Goal: Navigation & Orientation: Find specific page/section

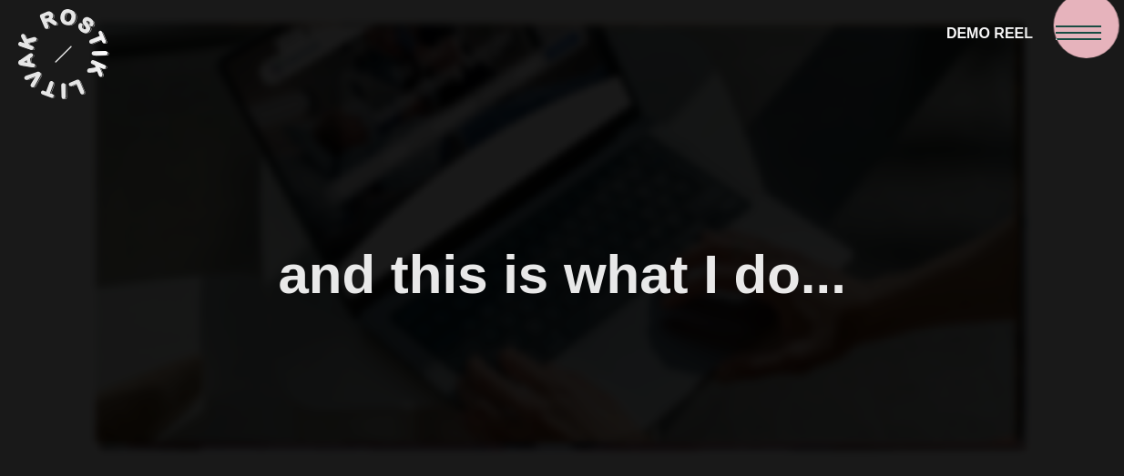
click at [1086, 25] on span at bounding box center [1078, 26] width 46 height 2
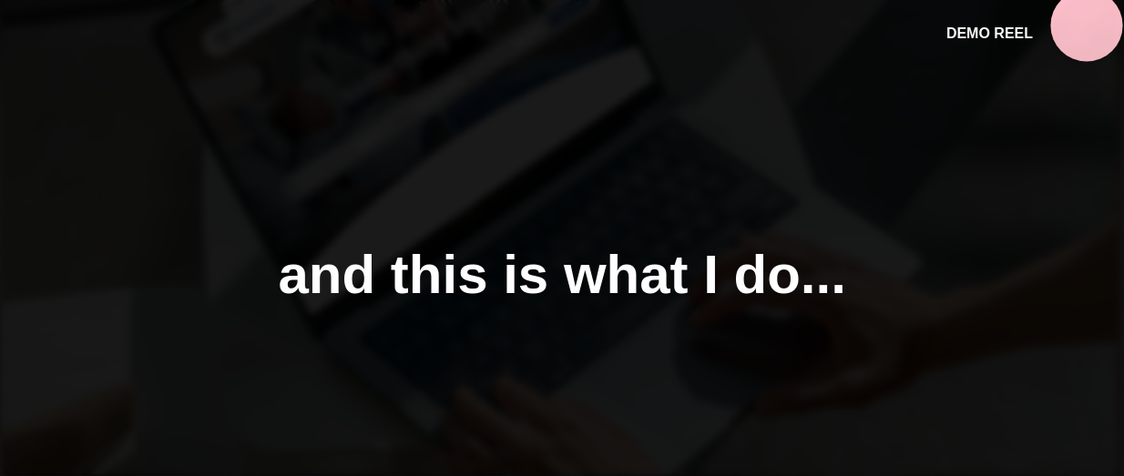
click at [702, 272] on div "and this is what I do..." at bounding box center [561, 275] width 567 height 24
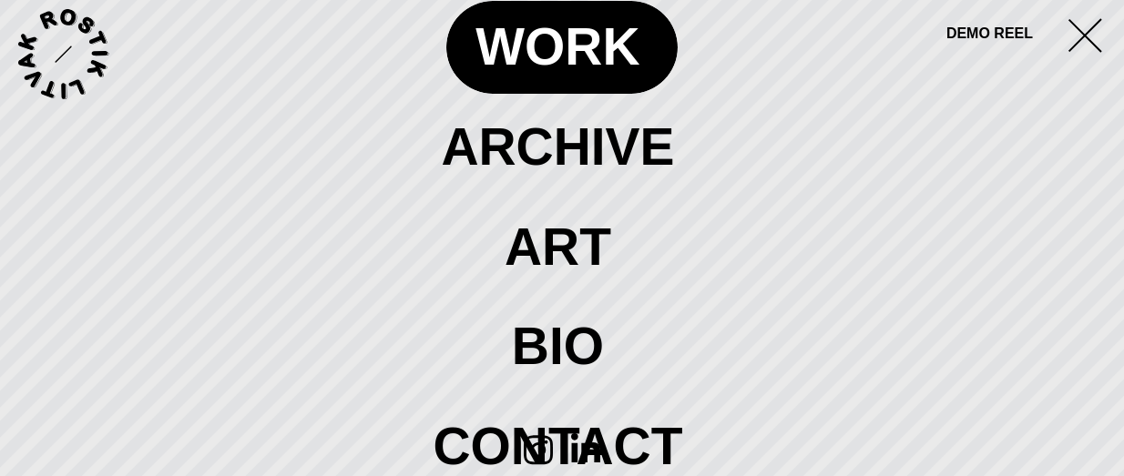
click at [572, 42] on span at bounding box center [561, 47] width 230 height 92
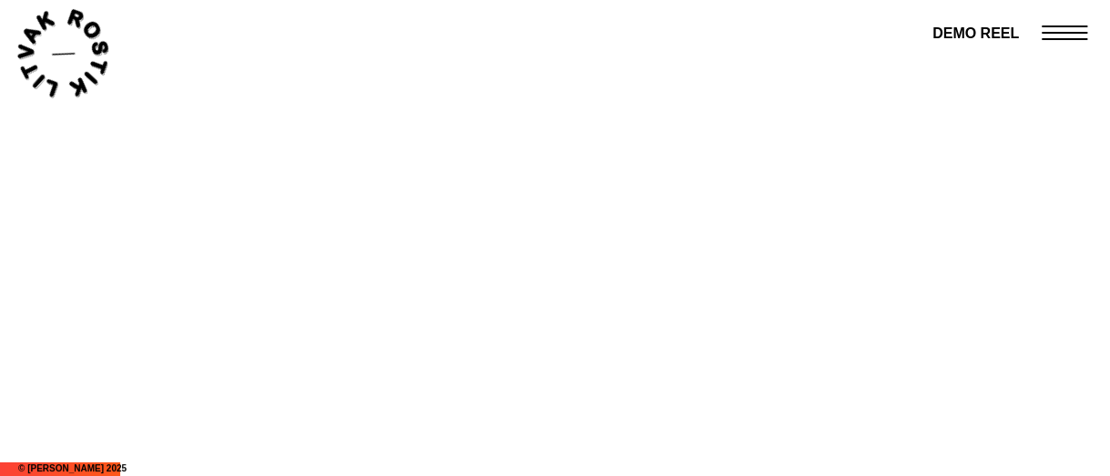
scroll to position [137, 0]
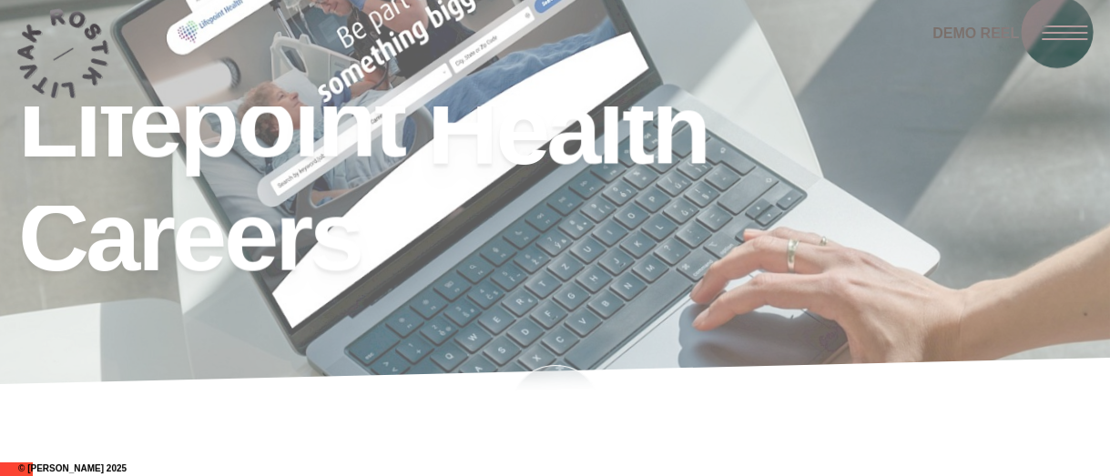
click at [1065, 32] on span at bounding box center [1065, 33] width 46 height 2
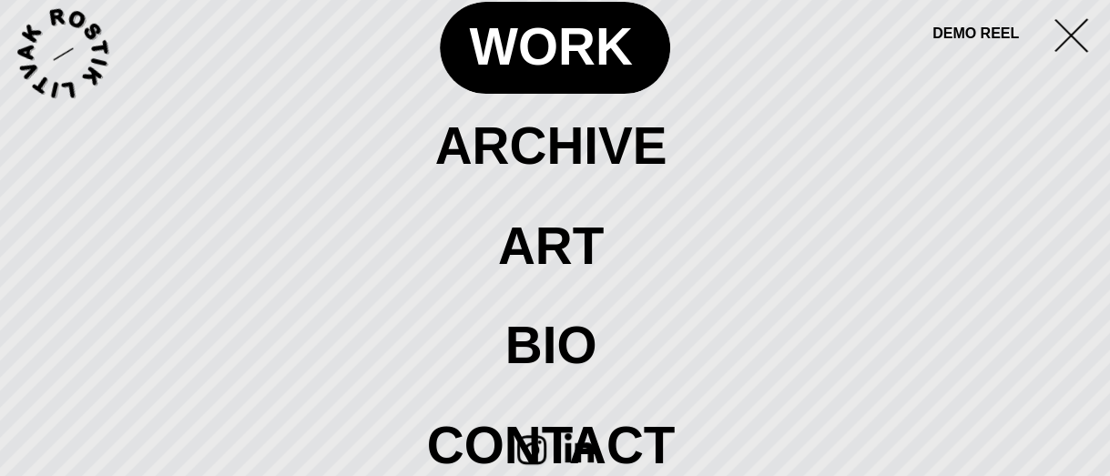
click at [540, 70] on span at bounding box center [554, 47] width 229 height 91
click at [603, 49] on span at bounding box center [554, 47] width 229 height 91
click at [531, 56] on span at bounding box center [554, 47] width 229 height 91
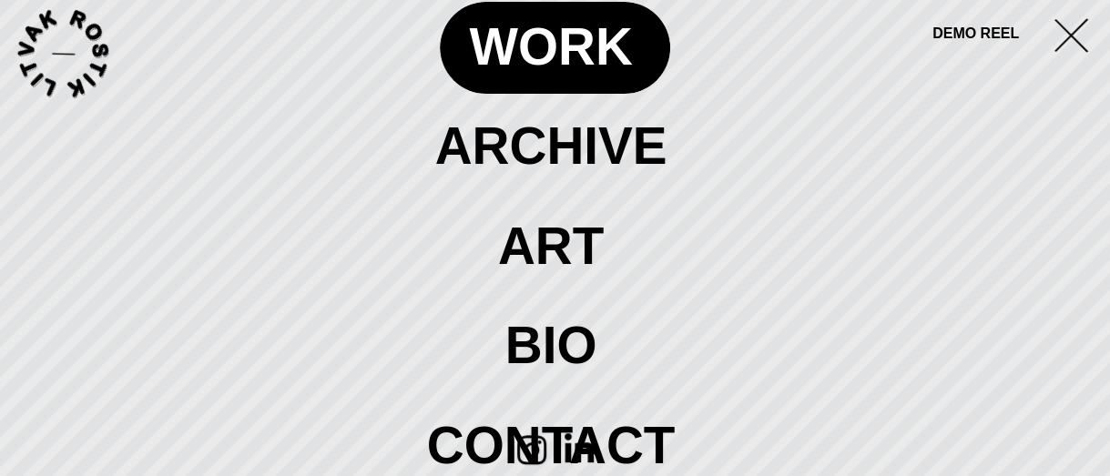
scroll to position [0, 0]
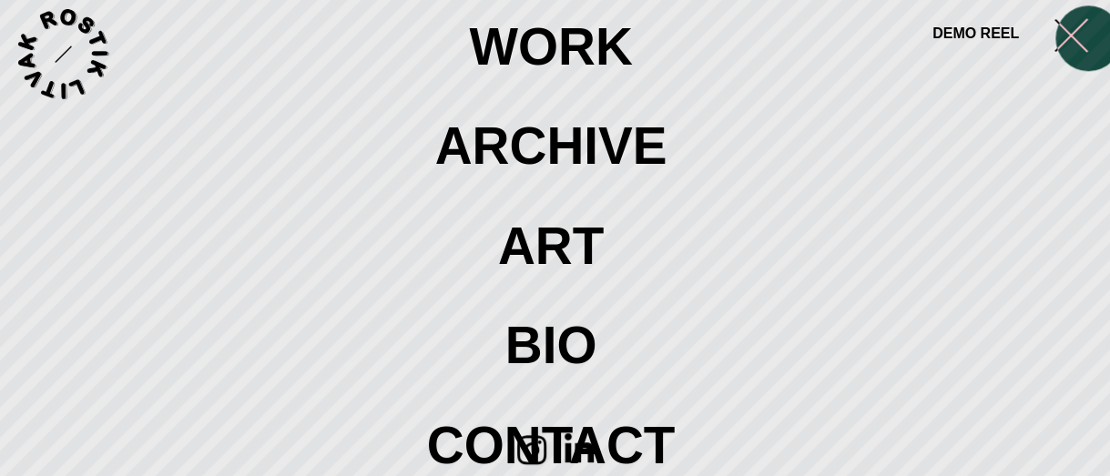
click at [1089, 39] on div at bounding box center [1076, 32] width 68 height 64
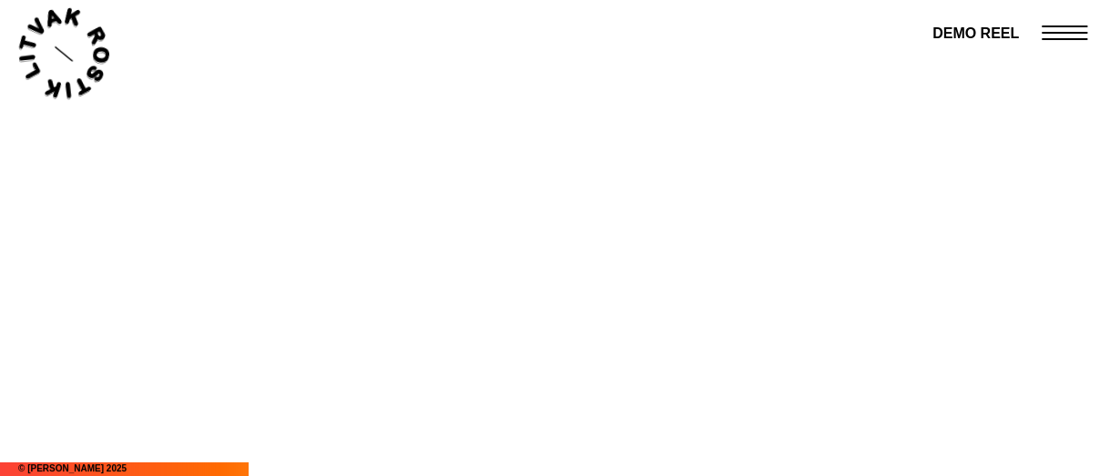
scroll to position [896, 0]
